Goal: Task Accomplishment & Management: Manage account settings

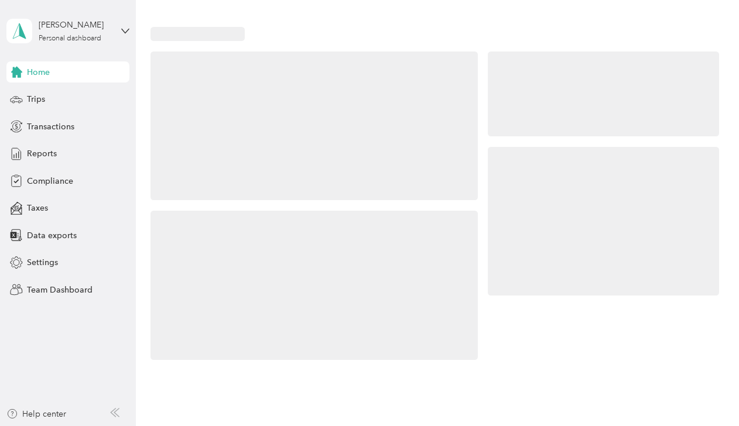
click at [124, 32] on icon at bounding box center [125, 31] width 8 height 8
click at [63, 92] on div "Team dashboard" at bounding box center [48, 96] width 63 height 12
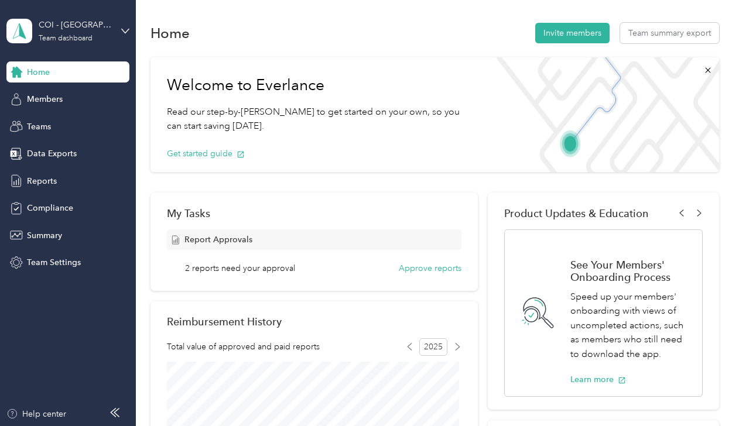
click at [439, 263] on button "Approve reports" at bounding box center [430, 268] width 63 height 12
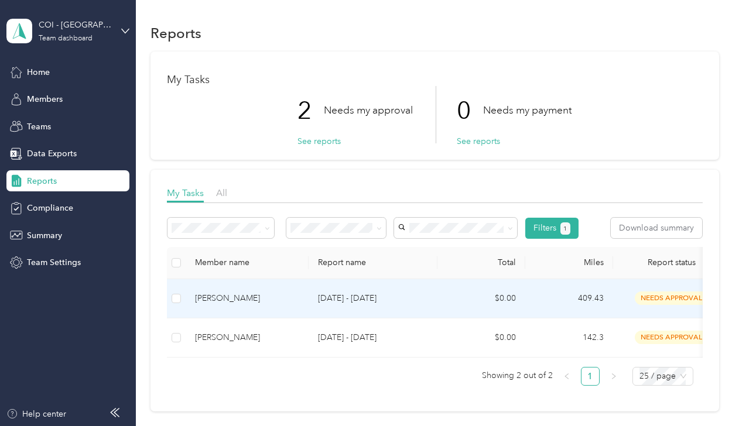
click at [225, 297] on div "[PERSON_NAME]" at bounding box center [247, 298] width 104 height 13
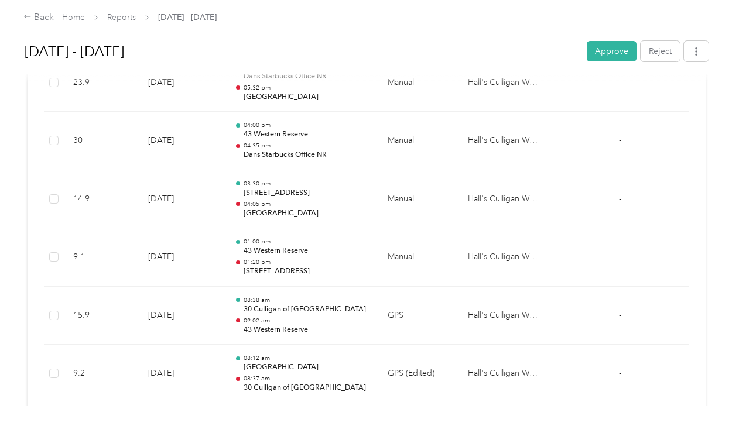
scroll to position [1059, 0]
click at [603, 53] on button "Approve" at bounding box center [612, 51] width 50 height 20
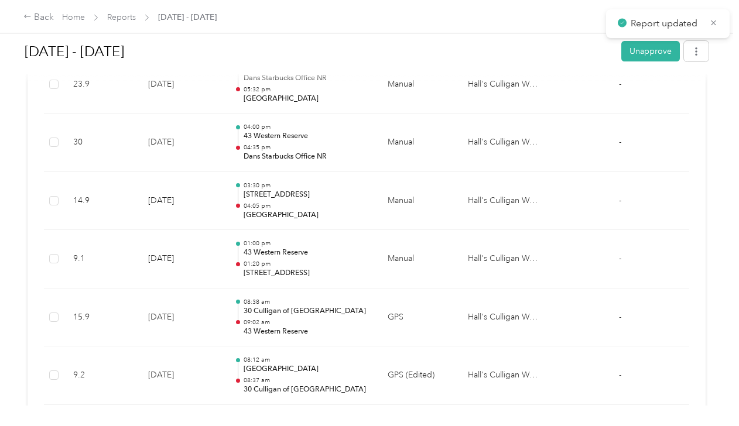
click at [42, 11] on div "Back" at bounding box center [38, 18] width 30 height 14
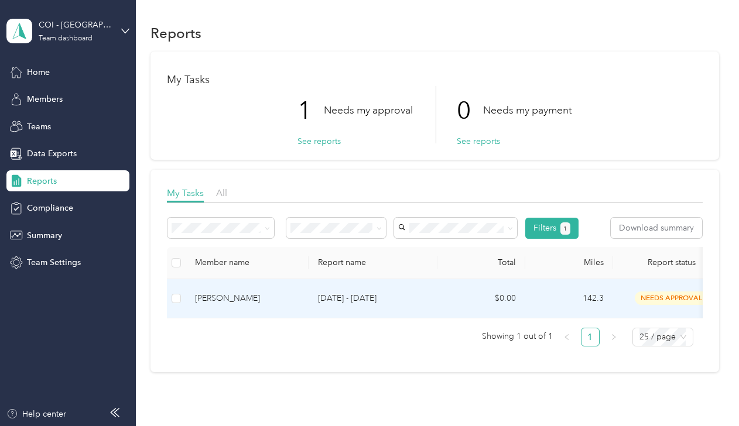
click at [213, 299] on div "[PERSON_NAME]" at bounding box center [247, 298] width 104 height 13
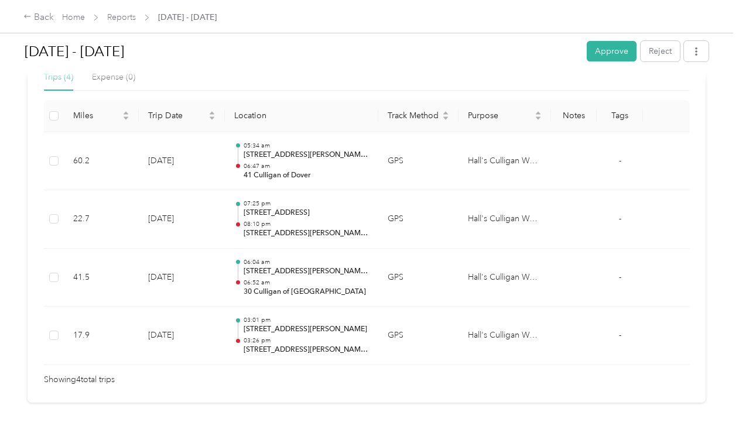
scroll to position [301, 0]
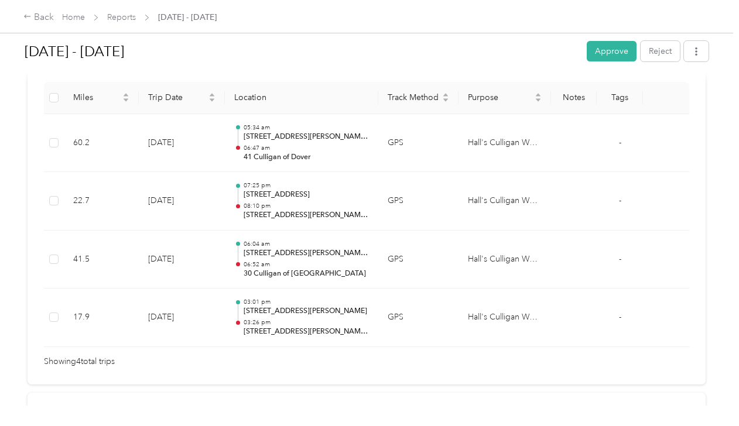
click at [608, 50] on button "Approve" at bounding box center [612, 51] width 50 height 20
